Goal: Information Seeking & Learning: Learn about a topic

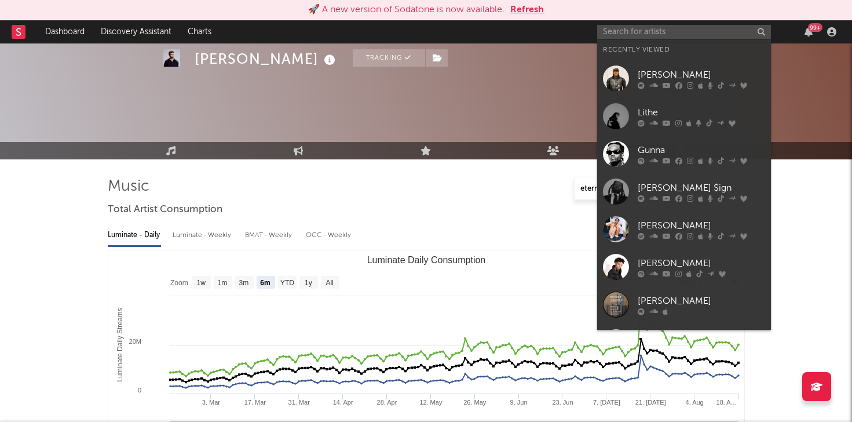
select select "6m"
select select "1w"
click at [647, 35] on input "text" at bounding box center [684, 32] width 174 height 14
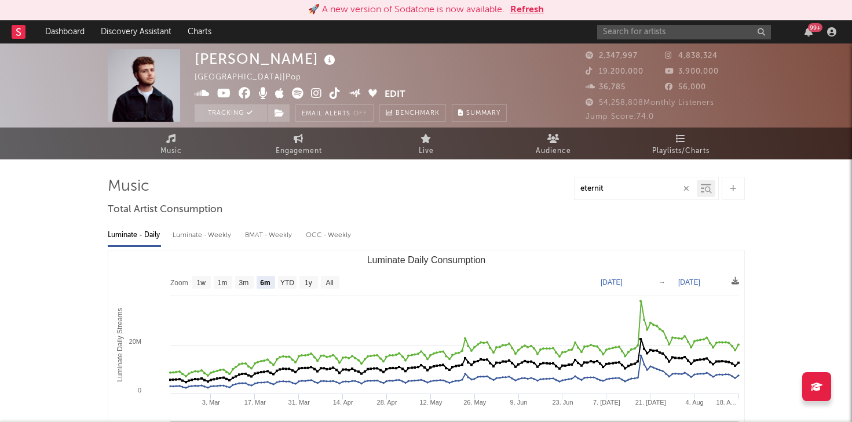
click at [653, 27] on input "text" at bounding box center [684, 32] width 174 height 14
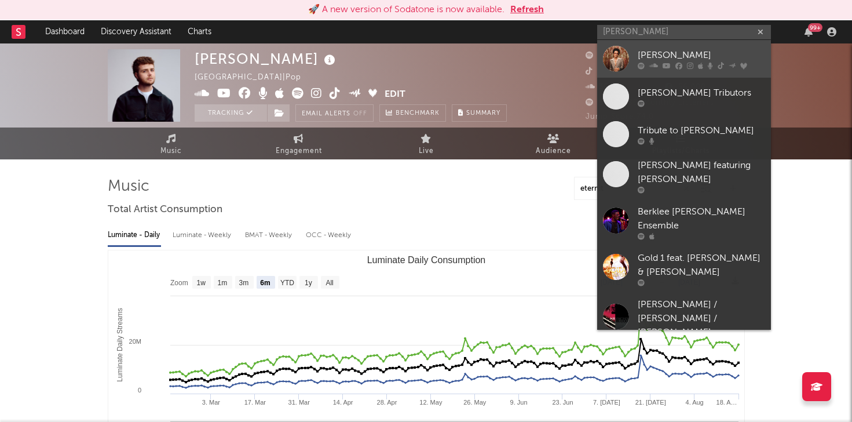
type input "bruno mars"
click at [642, 56] on div "[PERSON_NAME]" at bounding box center [701, 55] width 127 height 14
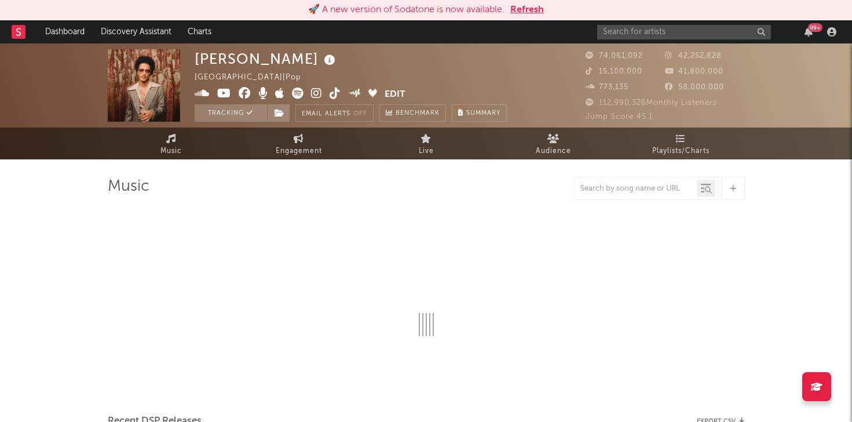
click at [532, 8] on button "Refresh" at bounding box center [527, 10] width 34 height 14
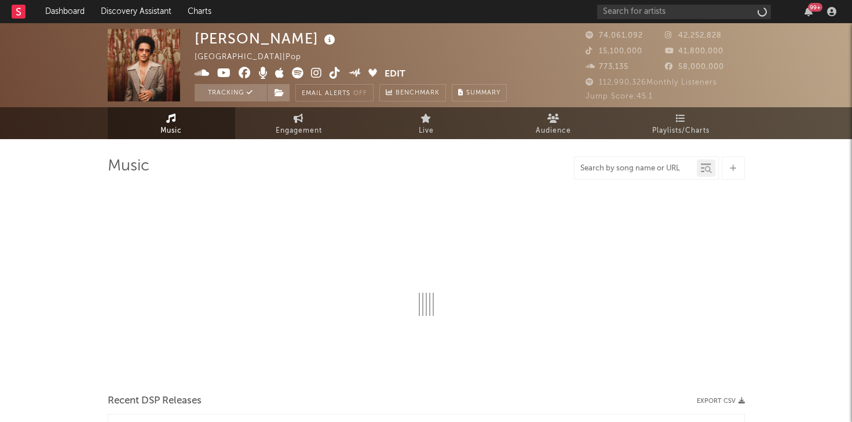
click at [625, 164] on input "text" at bounding box center [635, 168] width 122 height 9
type input "no"
select select "6m"
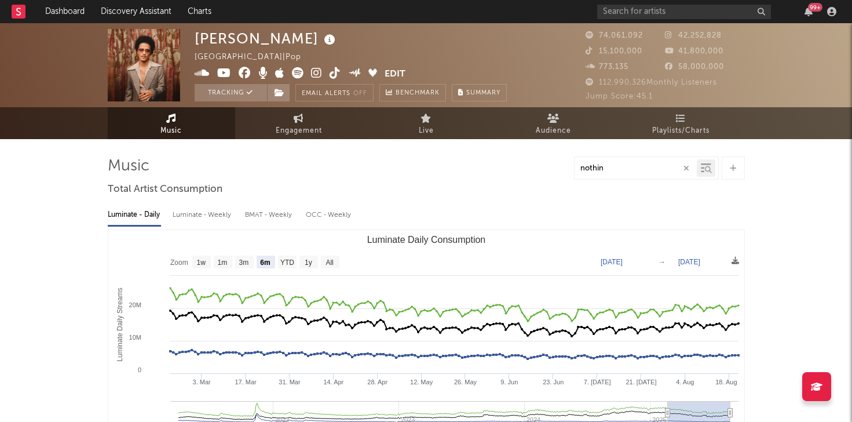
type input "nothin"
click at [604, 169] on input "nothin" at bounding box center [635, 168] width 122 height 9
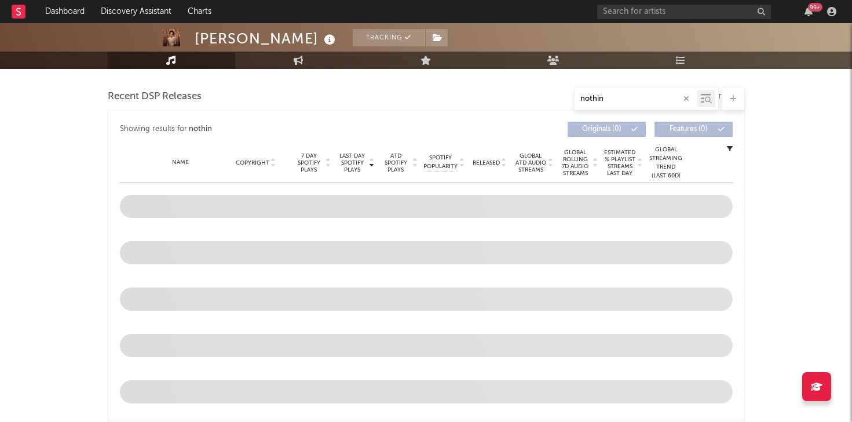
scroll to position [345, 0]
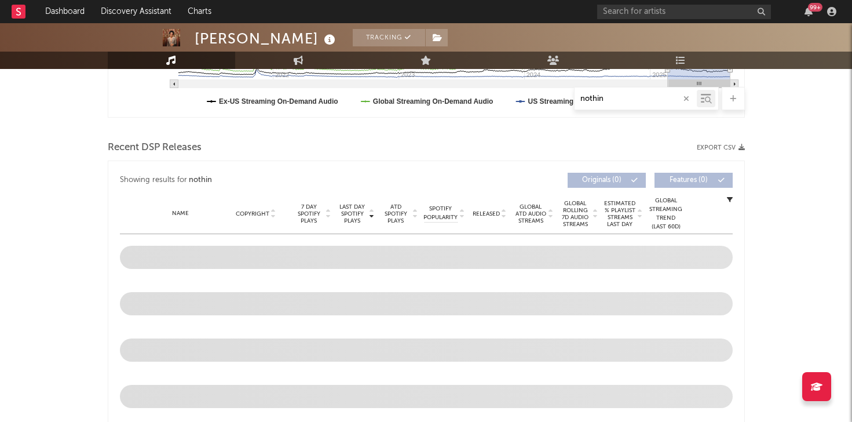
click at [618, 97] on input "nothin" at bounding box center [635, 98] width 122 height 9
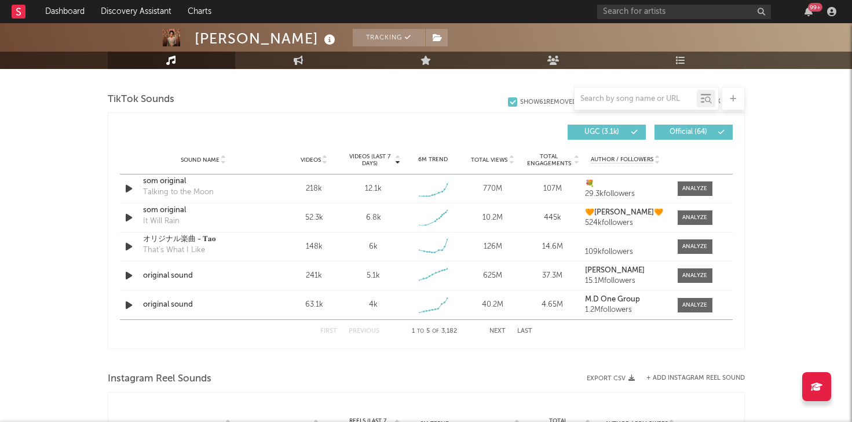
scroll to position [775, 0]
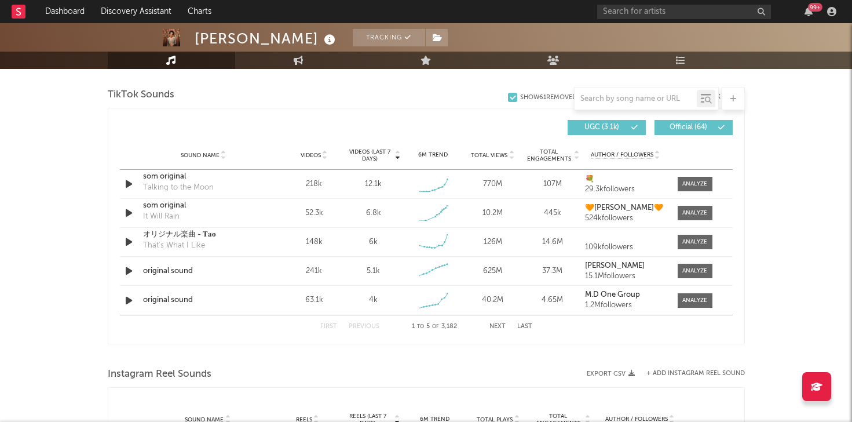
click at [592, 93] on div at bounding box center [635, 98] width 122 height 14
click at [594, 102] on input "text" at bounding box center [635, 98] width 122 height 9
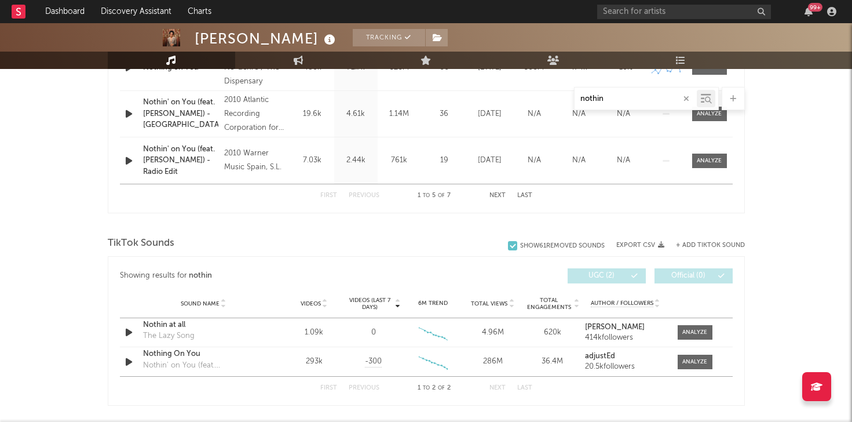
scroll to position [624, 0]
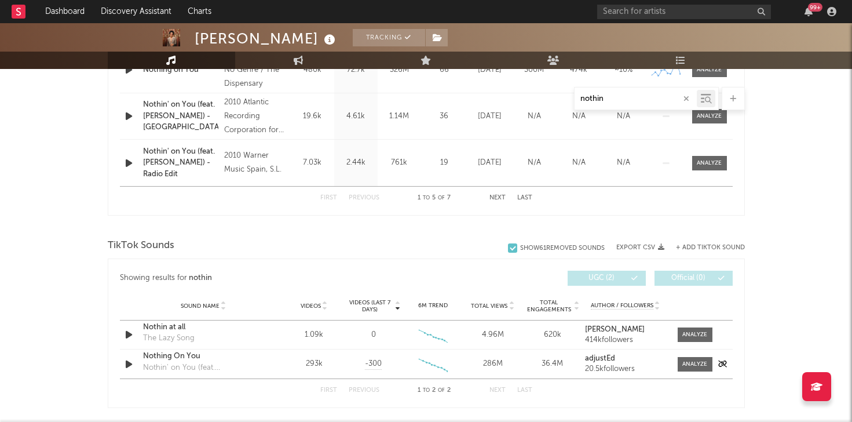
type input "nothin"
click at [692, 356] on div "Sound Name Nothing On You Nothin' on You (feat. [PERSON_NAME]) Videos 293k Vide…" at bounding box center [426, 363] width 613 height 29
click at [688, 362] on div at bounding box center [694, 364] width 25 height 9
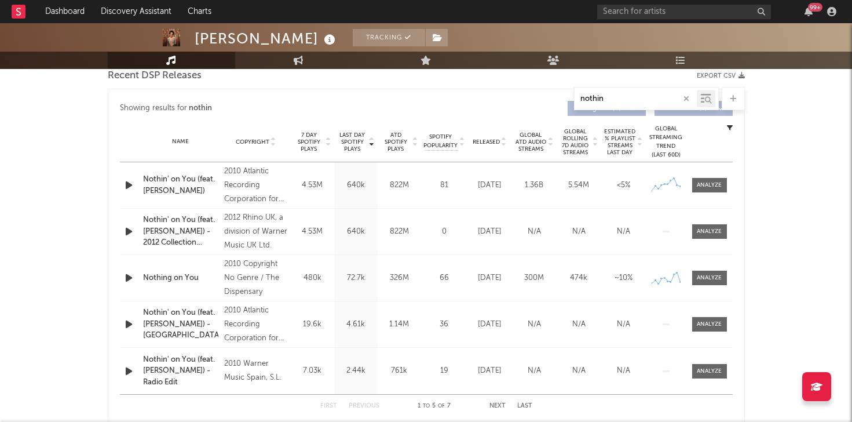
scroll to position [404, 0]
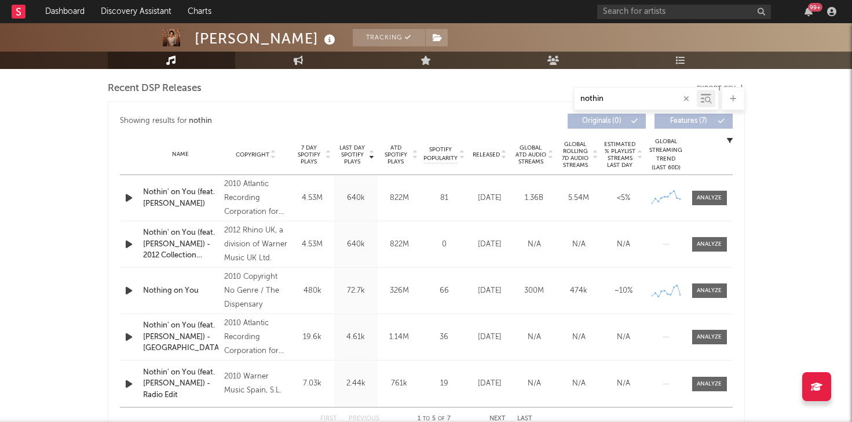
click at [126, 198] on icon "button" at bounding box center [129, 198] width 12 height 14
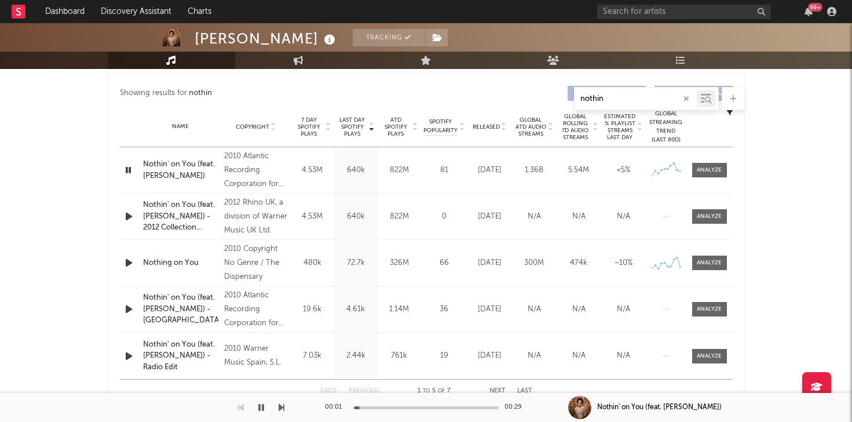
scroll to position [442, 0]
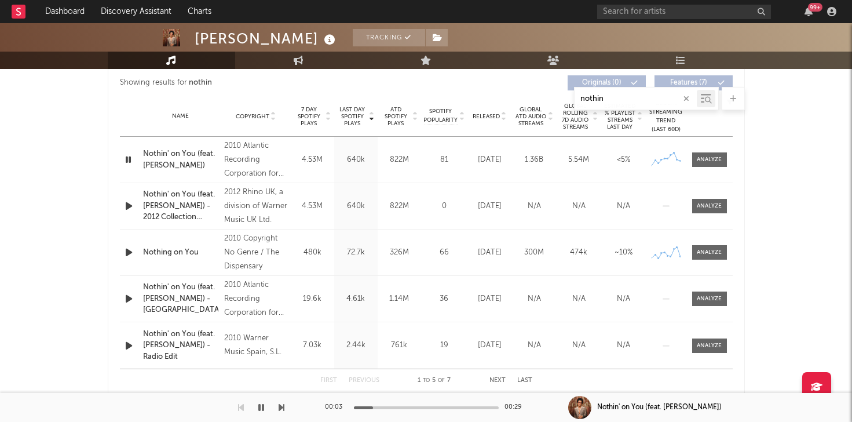
click at [129, 160] on icon "button" at bounding box center [128, 159] width 11 height 14
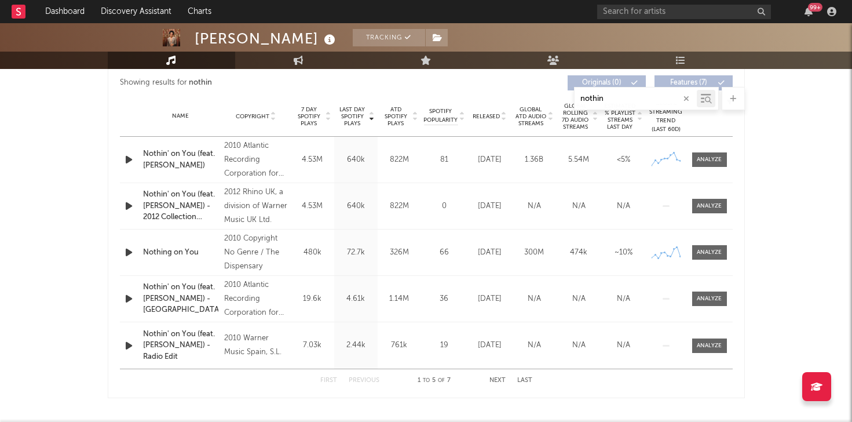
click at [131, 299] on icon "button" at bounding box center [129, 298] width 12 height 14
select select "6m"
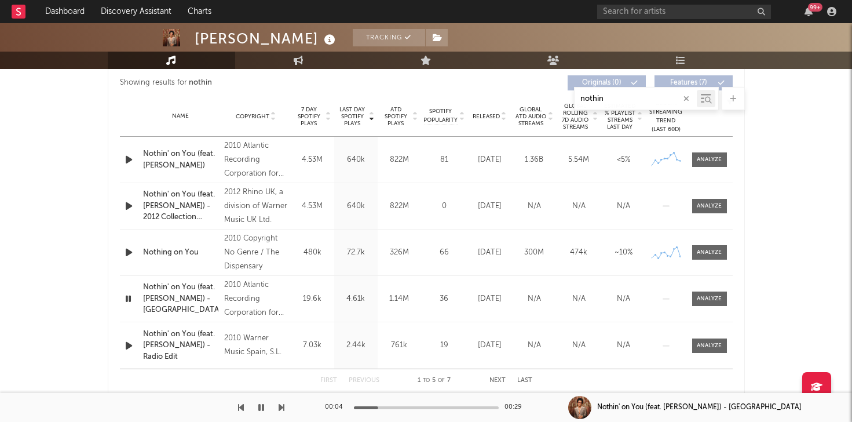
click at [131, 342] on icon "button" at bounding box center [129, 345] width 12 height 14
click at [131, 342] on icon "button" at bounding box center [128, 345] width 11 height 14
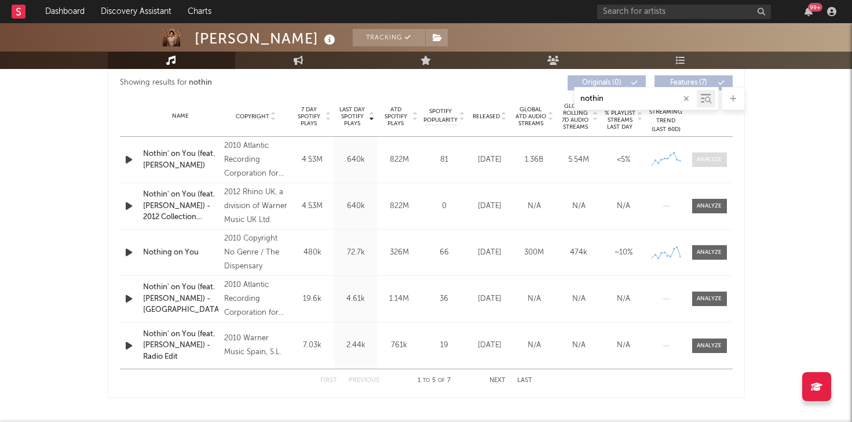
click at [706, 152] on span at bounding box center [709, 159] width 35 height 14
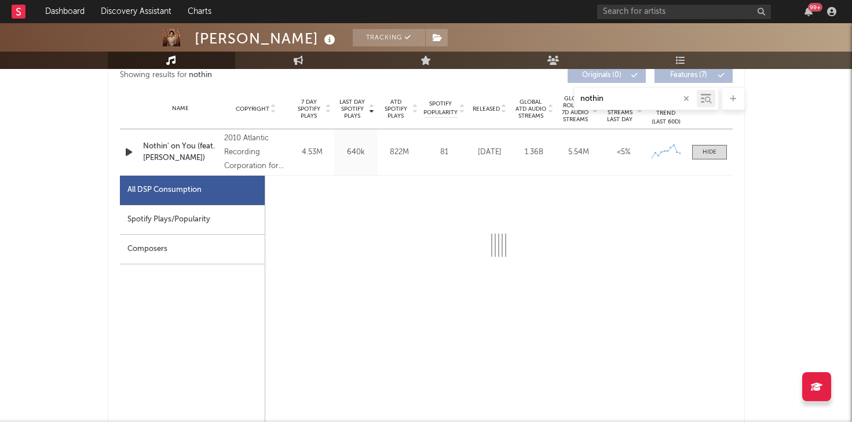
select select "6m"
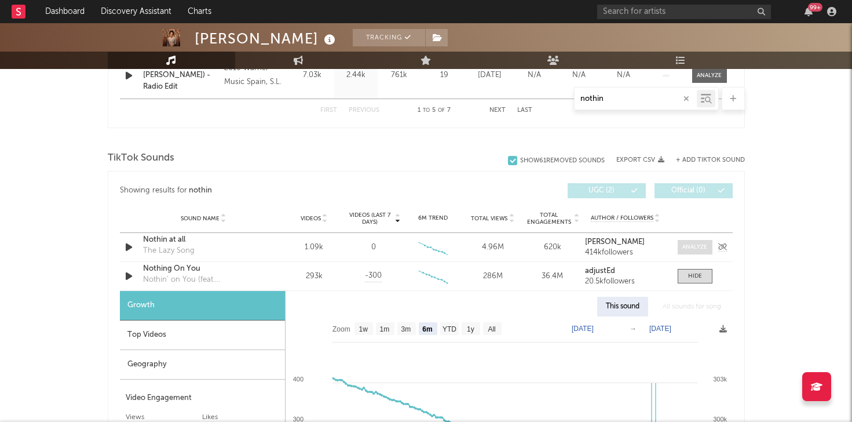
scroll to position [1269, 0]
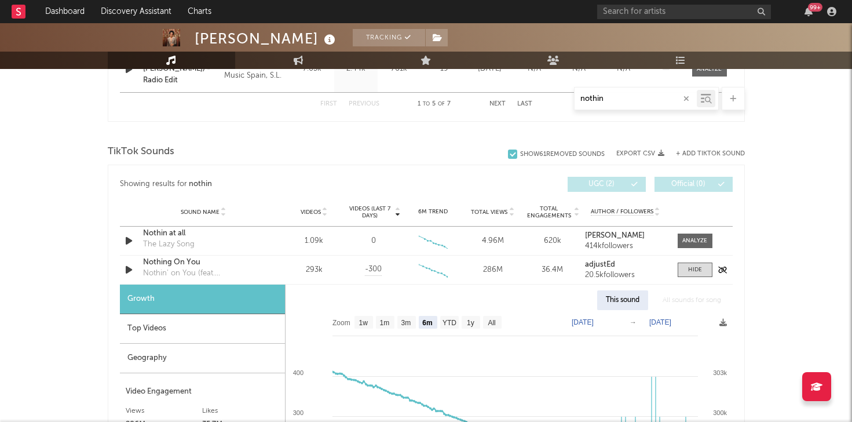
click at [218, 268] on div "Nothin' on You (feat. [PERSON_NAME])" at bounding box center [203, 274] width 121 height 12
click at [195, 265] on div "Nothing On You" at bounding box center [203, 263] width 121 height 12
click at [693, 270] on div at bounding box center [695, 269] width 14 height 9
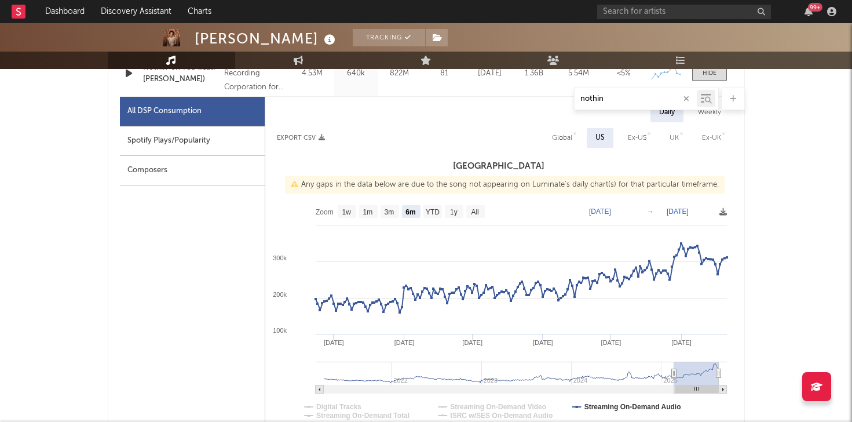
scroll to position [532, 0]
